Goal: Information Seeking & Learning: Learn about a topic

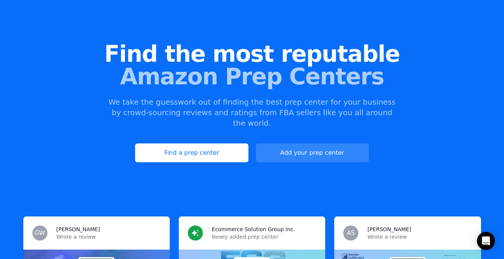
scroll to position [64, 0]
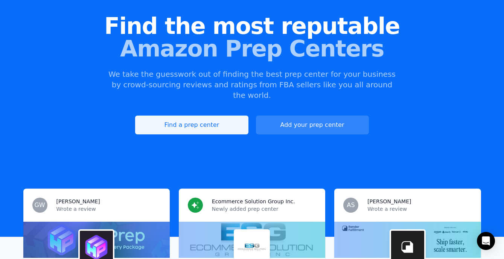
click at [200, 116] on link "Find a prep center" at bounding box center [191, 125] width 113 height 19
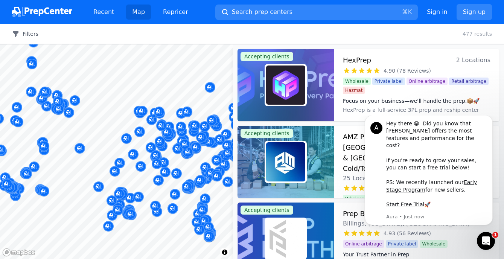
click at [29, 34] on button "Filters" at bounding box center [25, 34] width 26 height 8
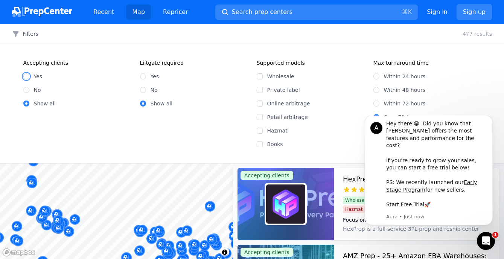
click at [24, 79] on input "Yes" at bounding box center [26, 76] width 6 height 6
radio input "true"
click at [145, 77] on input "Yes" at bounding box center [143, 76] width 6 height 6
radio input "true"
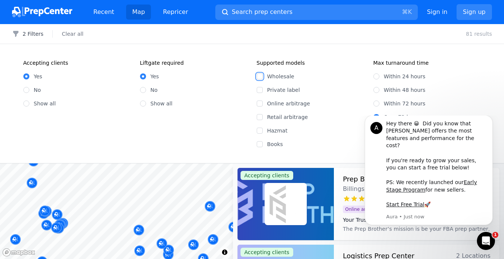
click at [258, 75] on input "Wholesale" at bounding box center [260, 76] width 6 height 6
checkbox input "true"
click at [259, 89] on input "Private label" at bounding box center [260, 90] width 6 height 6
checkbox input "true"
click at [261, 102] on input "Online arbitrage" at bounding box center [260, 104] width 6 height 6
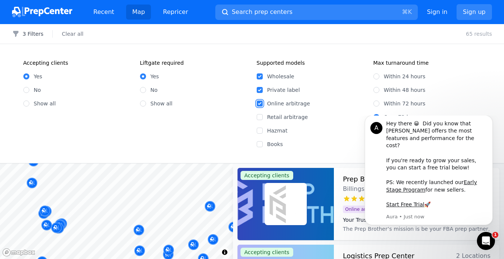
click at [261, 102] on input "Online arbitrage" at bounding box center [260, 104] width 6 height 6
checkbox input "false"
click at [261, 117] on input "Retail arbitrage" at bounding box center [260, 117] width 6 height 6
checkbox input "true"
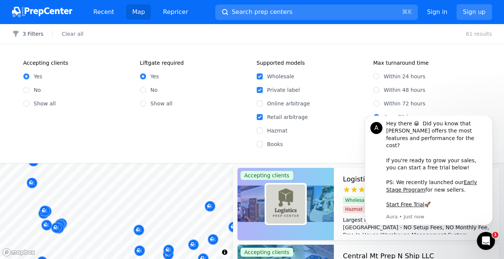
click at [260, 113] on div "Retail arbitrage" at bounding box center [311, 117] width 108 height 8
click at [260, 107] on div "Online arbitrage" at bounding box center [311, 104] width 108 height 8
click at [260, 104] on input "Online arbitrage" at bounding box center [260, 104] width 6 height 6
checkbox input "true"
click at [375, 90] on input "Within 48 hours" at bounding box center [377, 90] width 6 height 6
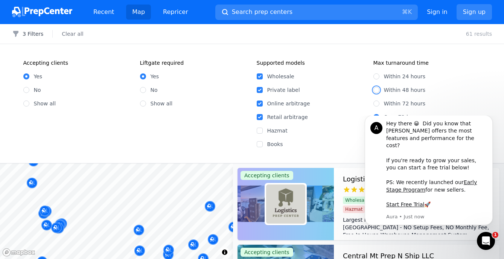
radio input "true"
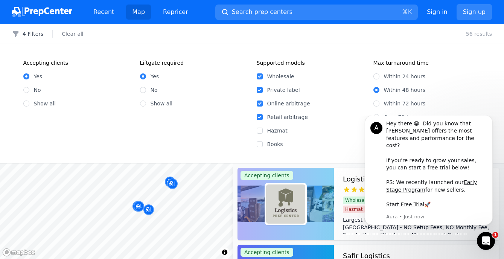
click at [133, 217] on div at bounding box center [95, 219] width 145 height 6
click at [137, 205] on div at bounding box center [101, 206] width 145 height 6
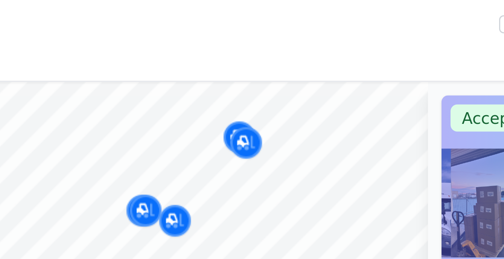
click at [137, 208] on div at bounding box center [101, 206] width 145 height 6
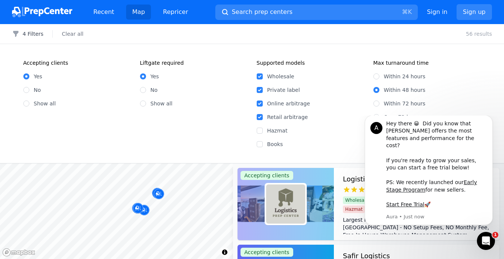
click at [344, 128] on label "Hazmat" at bounding box center [316, 131] width 97 height 8
click at [263, 128] on input "Hazmat" at bounding box center [260, 131] width 6 height 6
checkbox input "true"
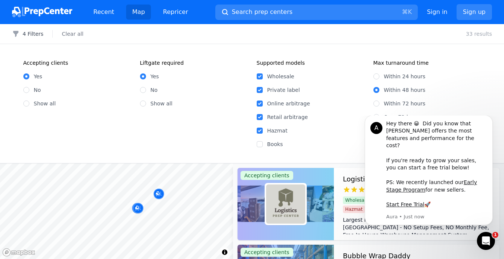
click at [347, 146] on label "Books" at bounding box center [316, 145] width 97 height 8
click at [263, 146] on input "Books" at bounding box center [260, 144] width 6 height 6
checkbox input "true"
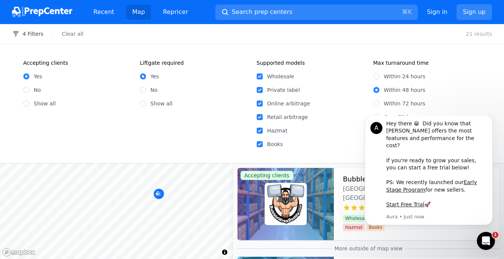
click at [472, 115] on div "Over 72 hours" at bounding box center [428, 117] width 108 height 8
click at [470, 128] on div "Hey there 😀 Did you know that [PERSON_NAME] offers the most features and perfor…" at bounding box center [437, 164] width 101 height 89
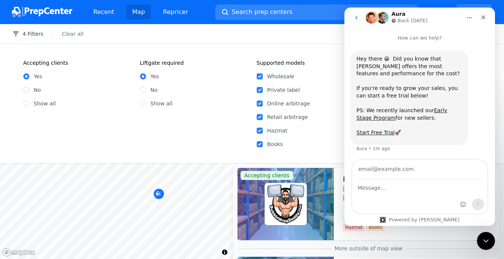
scroll to position [0, 0]
click at [337, 115] on label "Retail arbitrage" at bounding box center [316, 117] width 97 height 8
click at [263, 115] on input "Retail arbitrage" at bounding box center [260, 117] width 6 height 6
checkbox input "false"
click at [483, 16] on icon "Close" at bounding box center [484, 17] width 6 height 6
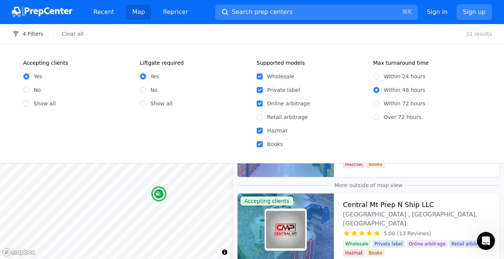
scroll to position [0, 0]
